Goal: Information Seeking & Learning: Check status

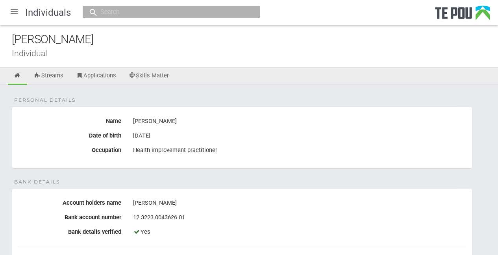
scroll to position [240, 0]
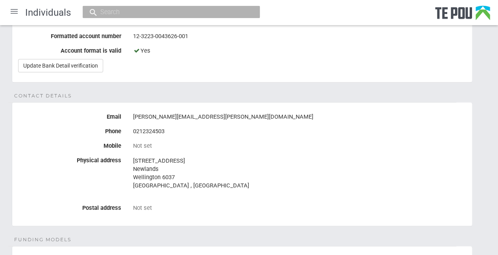
click at [131, 14] on input "text" at bounding box center [167, 12] width 138 height 8
paste input "[PERSON_NAME][EMAIL_ADDRESS][PERSON_NAME][DOMAIN_NAME]"
click at [212, 12] on input "[PERSON_NAME][EMAIL_ADDRESS][PERSON_NAME][DOMAIN_NAME]" at bounding box center [167, 12] width 138 height 8
click at [212, 12] on input "Colette.Ryan@southerndhb.govt.nz" at bounding box center [167, 12] width 138 height 8
drag, startPoint x: 216, startPoint y: 14, endPoint x: 59, endPoint y: 3, distance: 157.0
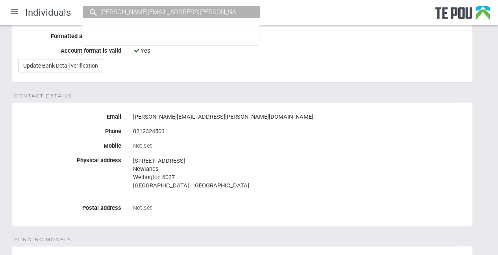
click at [56, 4] on div "Individuals Colette.Ryan@southerndhb.govt.nz" at bounding box center [249, 12] width 498 height 25
click at [219, 12] on input "Colette.Ryan@southerndhb.govt.nz" at bounding box center [167, 12] width 138 height 8
click at [100, 13] on input "Colette.Ryan@southerndhb.govt.nz" at bounding box center [167, 12] width 138 height 8
drag, startPoint x: 210, startPoint y: 9, endPoint x: 35, endPoint y: 0, distance: 176.1
click at [35, 0] on div "Individuals Colette.Ryan@southerndhb.govt.nz" at bounding box center [249, 12] width 498 height 25
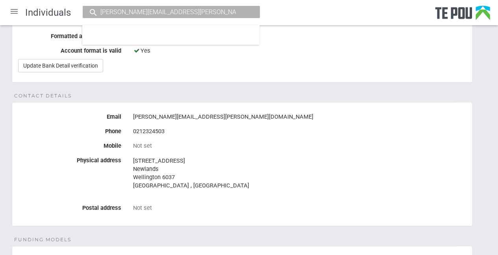
click at [199, 11] on input "Colette.Ryan@southerndhb.govt.nz" at bounding box center [167, 12] width 138 height 8
drag, startPoint x: 208, startPoint y: 12, endPoint x: 137, endPoint y: 14, distance: 71.2
click at [137, 14] on input "Colette.Ryan@southerndhb.govt.nz" at bounding box center [167, 12] width 138 height 8
click at [138, 15] on input "Colette.Ryan@southerndhb.govt.nz" at bounding box center [167, 12] width 138 height 8
drag, startPoint x: 141, startPoint y: 11, endPoint x: 47, endPoint y: 7, distance: 93.7
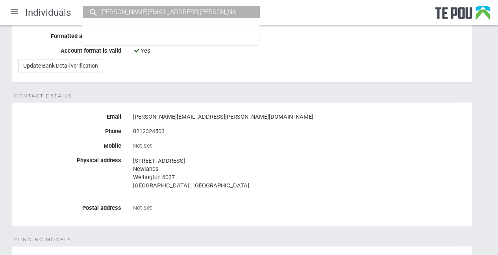
click at [47, 7] on div "Individuals Colette.Ryan@southerndhb.govt.nz" at bounding box center [249, 12] width 498 height 25
click at [167, 13] on input "southerndhb.govt.nz" at bounding box center [167, 12] width 138 height 8
type input "southerndhb.govt.nz"
click at [266, 127] on div "0212324503" at bounding box center [299, 131] width 333 height 13
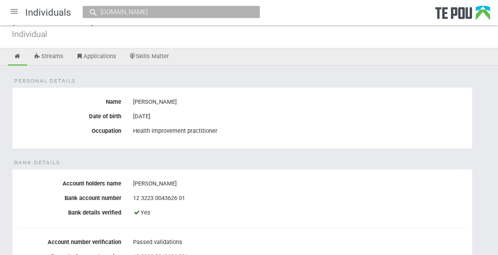
scroll to position [0, 0]
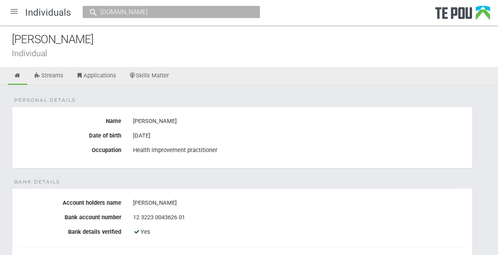
click at [12, 14] on div at bounding box center [14, 11] width 19 height 19
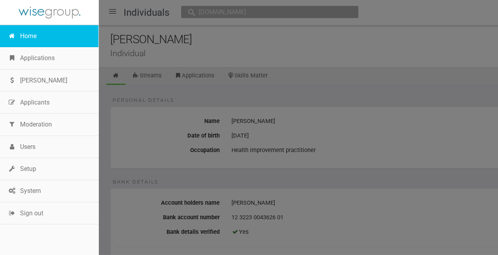
click at [36, 31] on link "Home" at bounding box center [49, 36] width 98 height 22
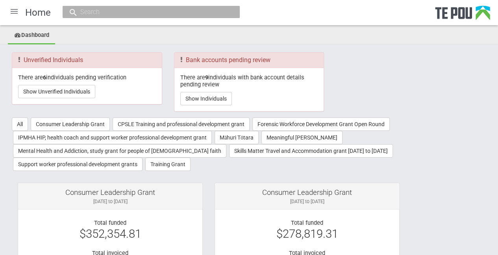
click at [130, 10] on input "text" at bounding box center [147, 12] width 138 height 8
paste input "Colette.Ryan@southerndhb.govt.nz"
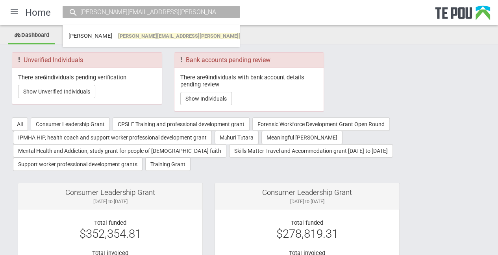
drag, startPoint x: 120, startPoint y: 10, endPoint x: 21, endPoint y: 10, distance: 99.1
click at [21, 10] on div "Home Colette.Ryan@southerndhb.govt.nz Colette Ryan colette.ryan@southerndhb.gov…" at bounding box center [249, 12] width 498 height 25
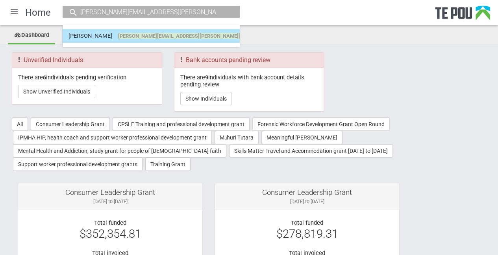
type input "Colette.Ryan@southerndhb.govt.nz"
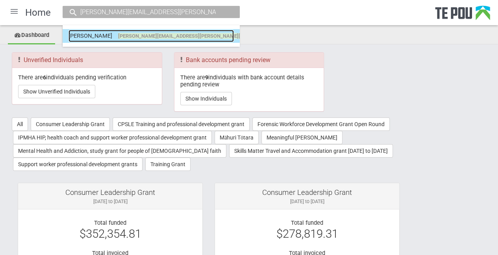
click at [118, 36] on span "[PERSON_NAME][EMAIL_ADDRESS][PERSON_NAME][DOMAIN_NAME]" at bounding box center [198, 36] width 160 height 6
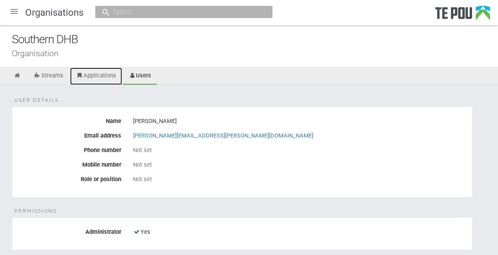
click at [95, 69] on link "Applications" at bounding box center [96, 76] width 52 height 17
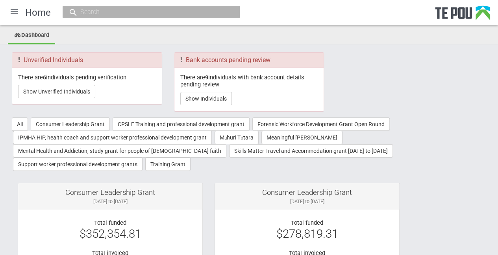
click at [79, 11] on input "text" at bounding box center [147, 12] width 138 height 8
paste input "Colette.Ryan@southerndhb.govt.nz"
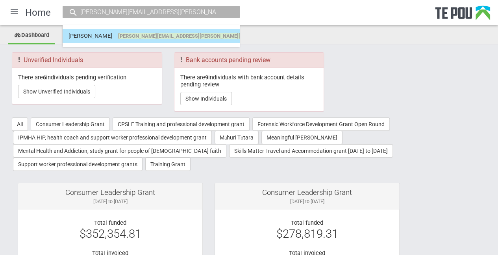
type input "Colette.Ryan@southerndhb.govt.nz"
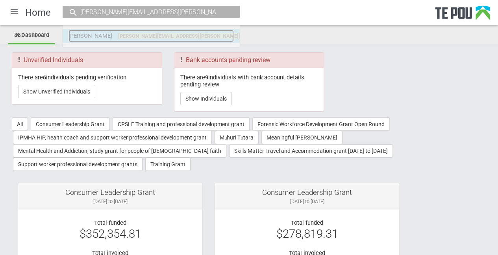
click at [118, 38] on span "colette.ryan@southerndhb.govt.nz" at bounding box center [198, 36] width 160 height 6
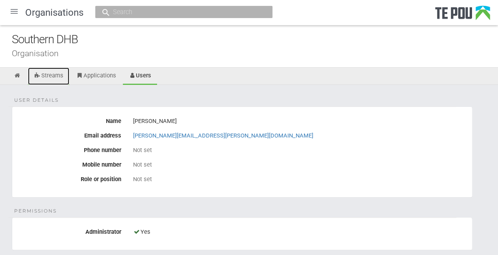
click at [56, 75] on link "Streams" at bounding box center [48, 76] width 41 height 17
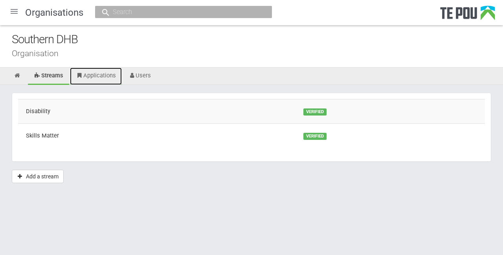
click at [88, 75] on link "Applications" at bounding box center [96, 76] width 52 height 17
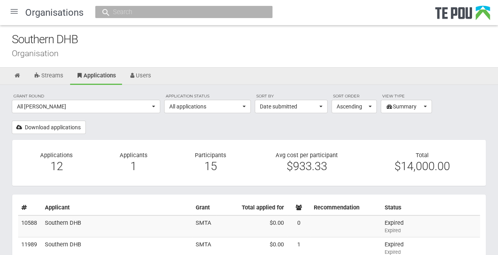
click at [174, 128] on section "Grant round All grant rounds All All grant rounds Let’s get real grants Let’s g…" at bounding box center [249, 113] width 474 height 41
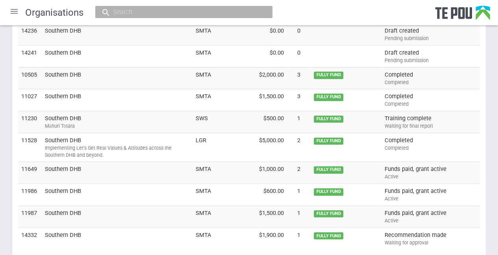
scroll to position [275, 0]
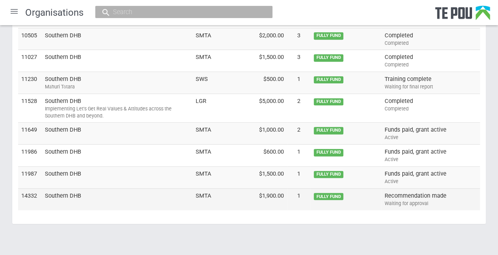
click at [67, 191] on td "Southern DHB" at bounding box center [117, 199] width 151 height 22
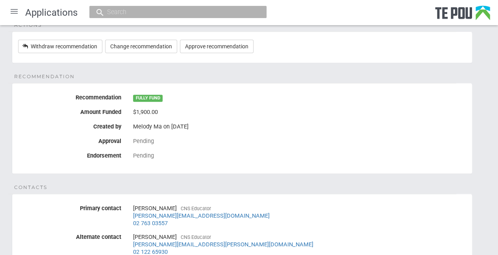
scroll to position [79, 0]
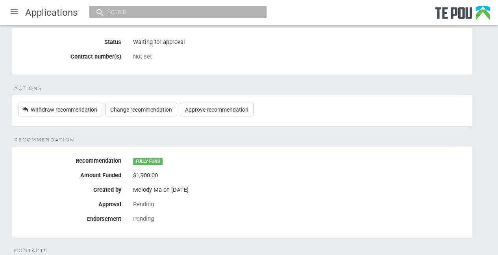
click at [330, 192] on div "Melody Ma on 14 Aug 2025" at bounding box center [299, 189] width 333 height 7
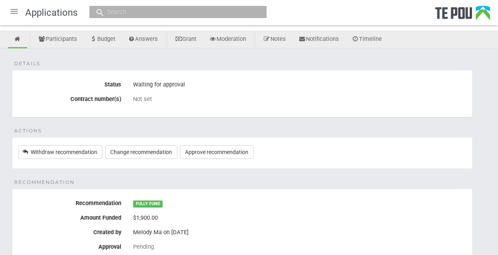
scroll to position [0, 0]
